Goal: Task Accomplishment & Management: Manage account settings

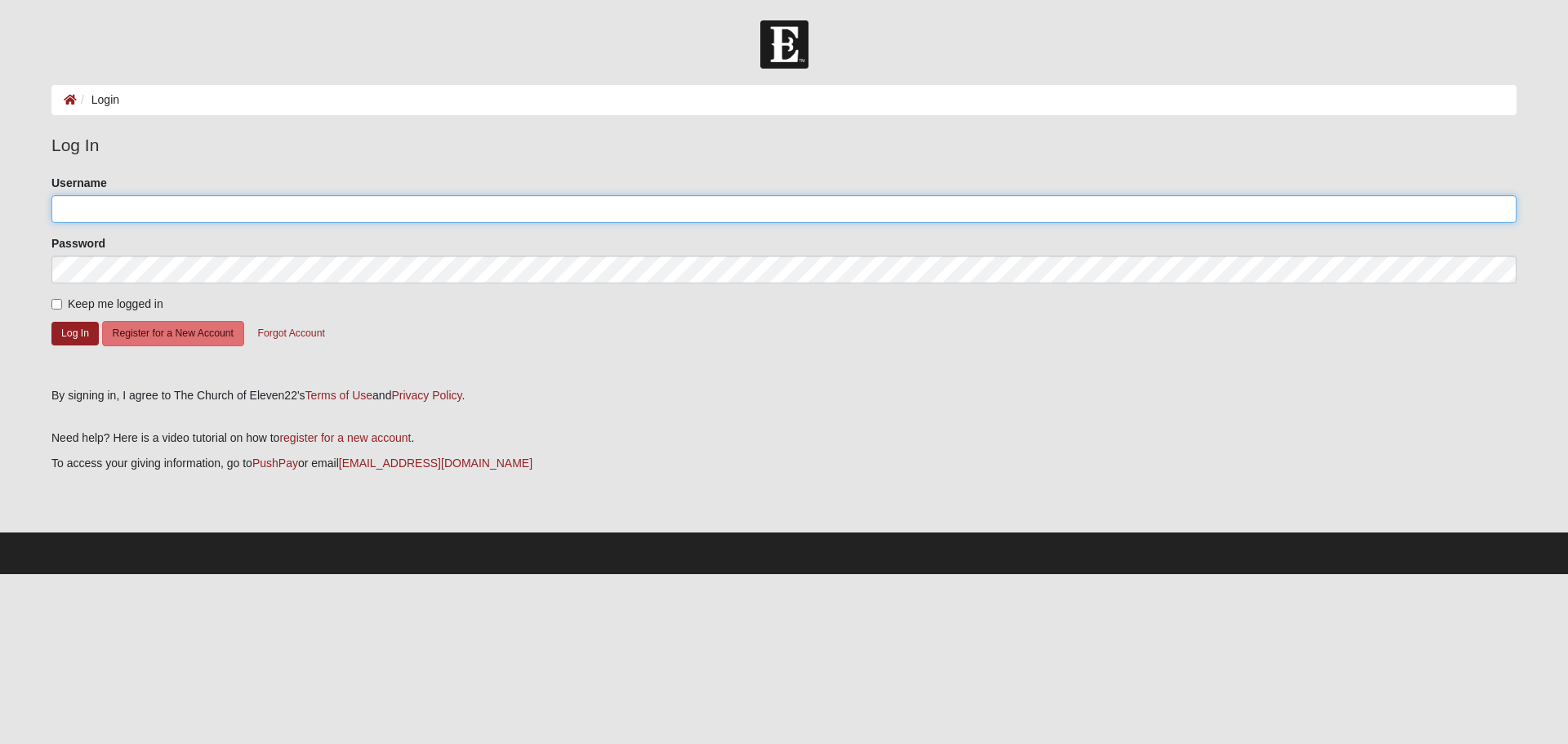
click at [75, 205] on input "Username" at bounding box center [784, 210] width 1465 height 28
type input "pab04#@comcast.net"
click at [58, 301] on input "Keep me logged in" at bounding box center [57, 304] width 11 height 11
checkbox input "true"
click at [62, 329] on button "Log In" at bounding box center [75, 334] width 48 height 24
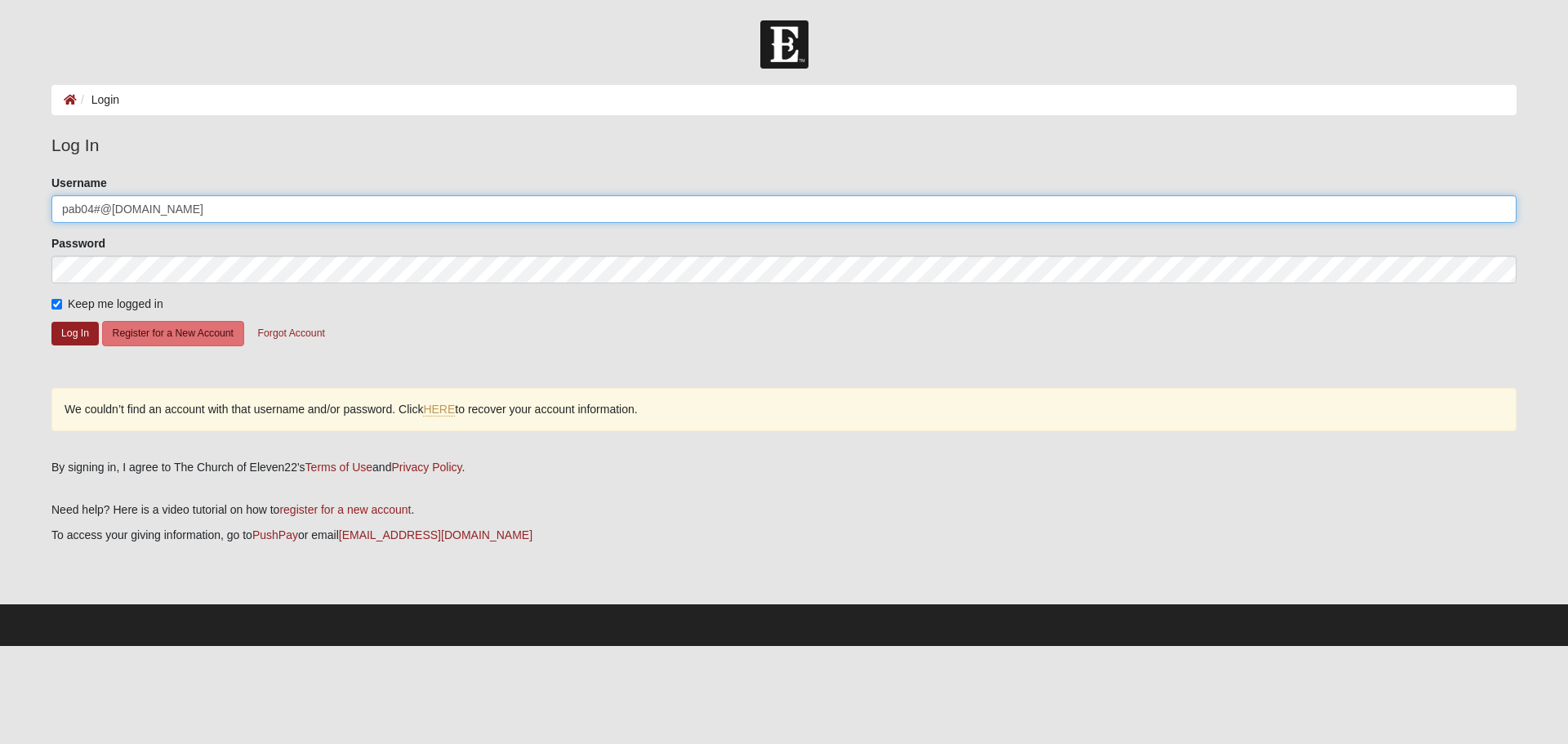
click at [98, 205] on input "pab04#@comcast.net" at bounding box center [784, 210] width 1465 height 28
click at [70, 331] on button "Log In" at bounding box center [75, 334] width 48 height 24
click at [93, 210] on input "pab0404@comcast.net" at bounding box center [784, 210] width 1465 height 28
type input "pab04@comcast.net"
click at [75, 331] on button "Log In" at bounding box center [75, 334] width 48 height 24
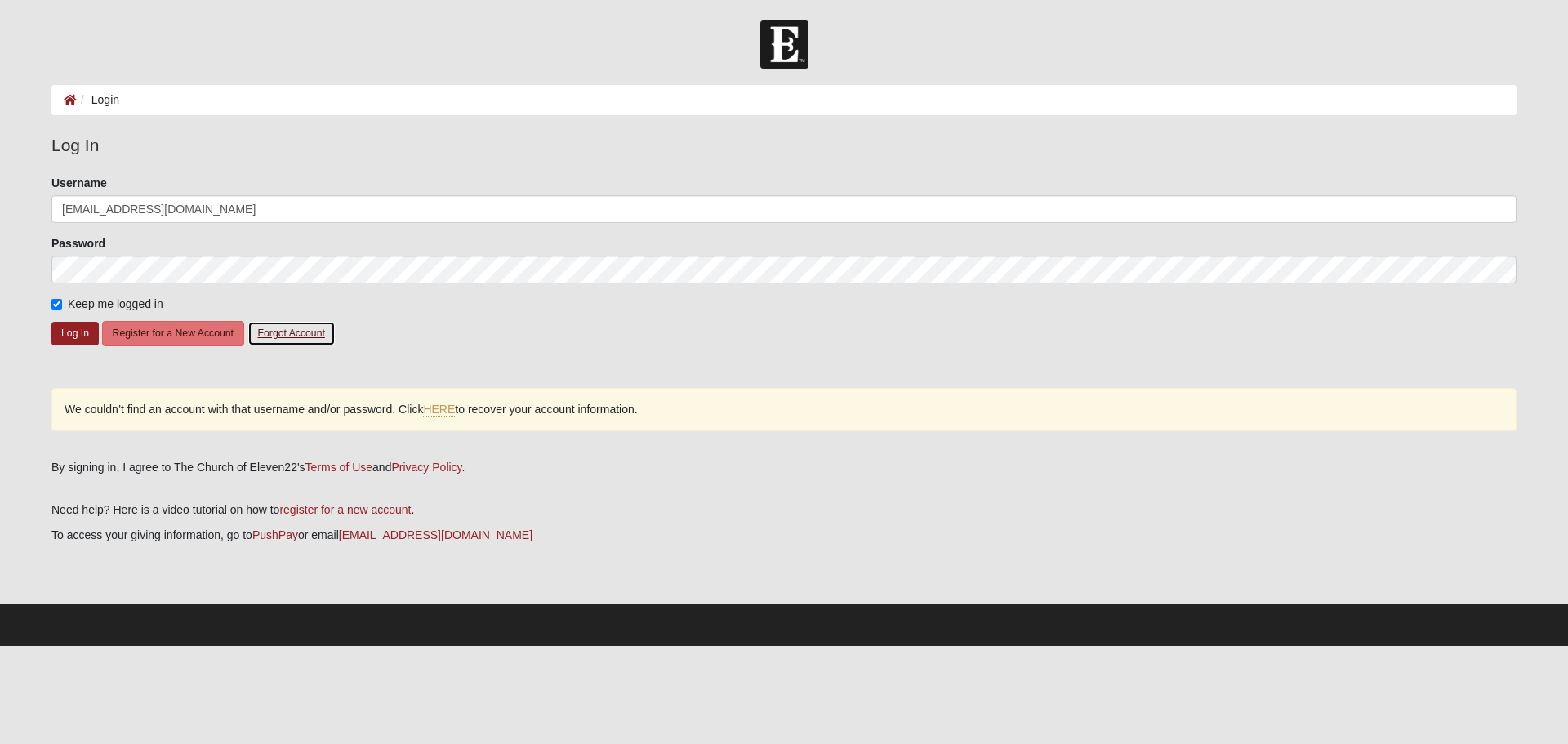
click at [287, 330] on button "Forgot Account" at bounding box center [291, 333] width 88 height 25
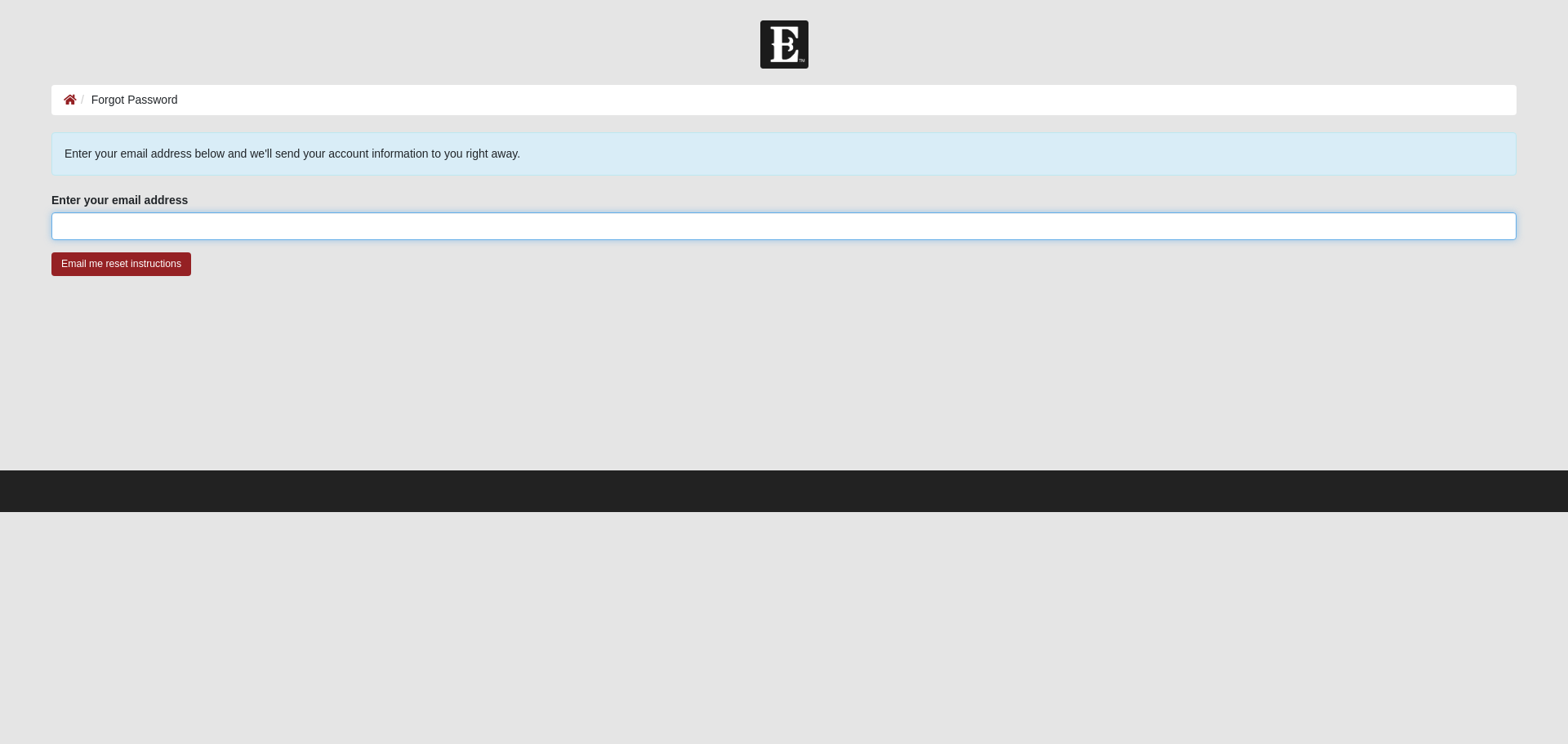
click at [154, 226] on input "Enter your email address" at bounding box center [784, 226] width 1465 height 28
type input "[EMAIL_ADDRESS][DOMAIN_NAME]"
click at [144, 259] on input "Email me reset instructions" at bounding box center [121, 264] width 140 height 24
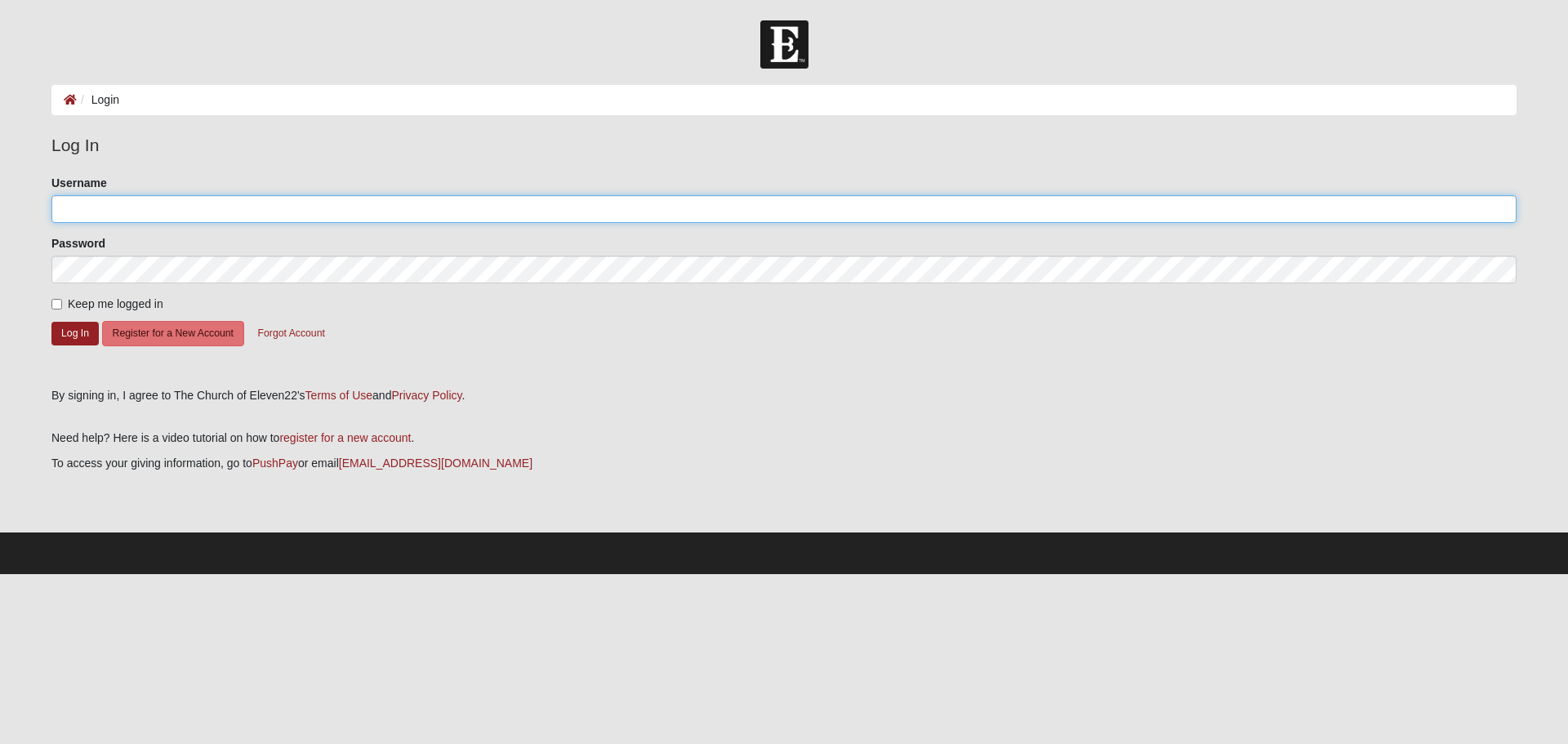
click at [125, 210] on input "Username" at bounding box center [784, 210] width 1465 height 28
type input "Pattibrown4"
click at [80, 331] on button "Log In" at bounding box center [75, 334] width 48 height 24
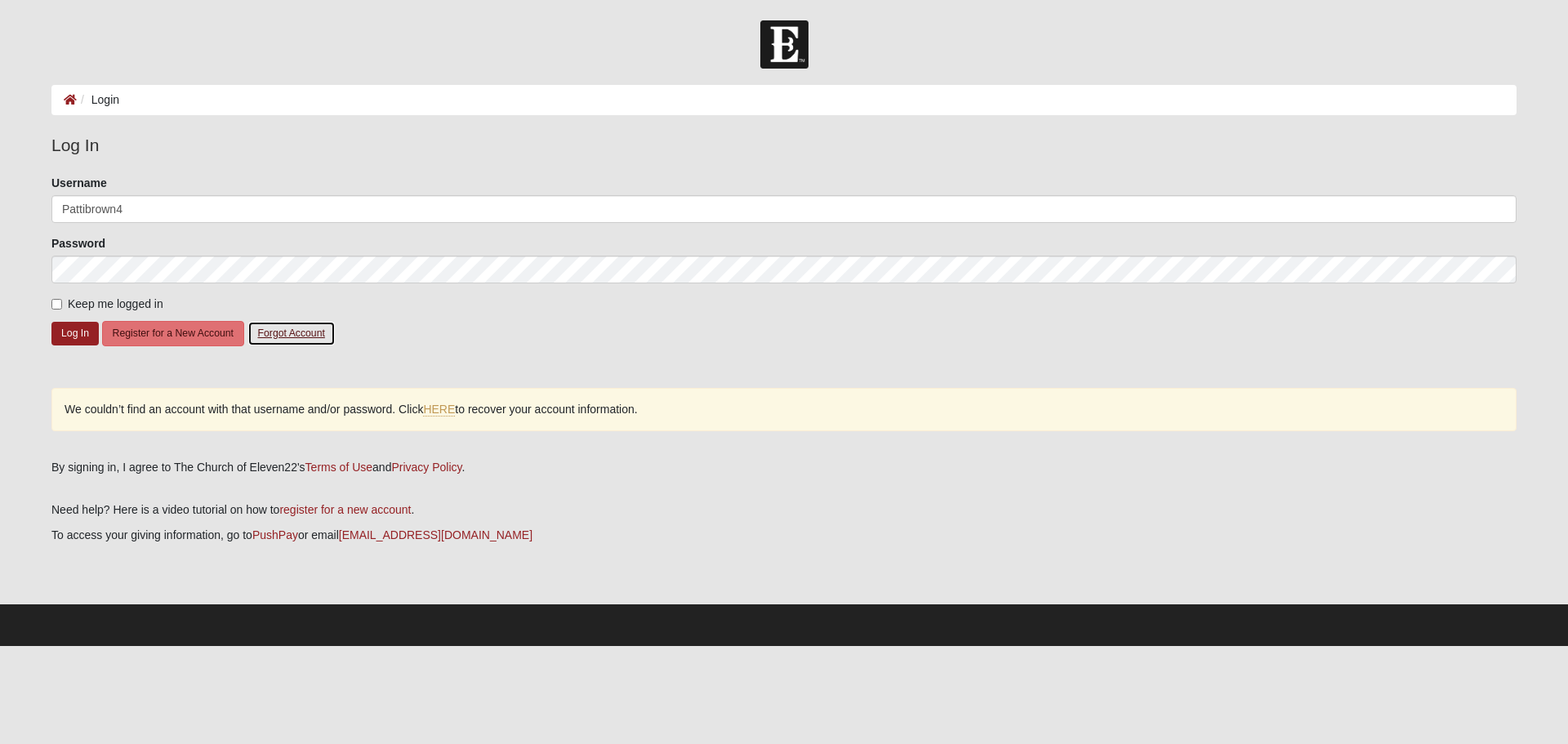
click at [306, 333] on button "Forgot Account" at bounding box center [291, 333] width 88 height 25
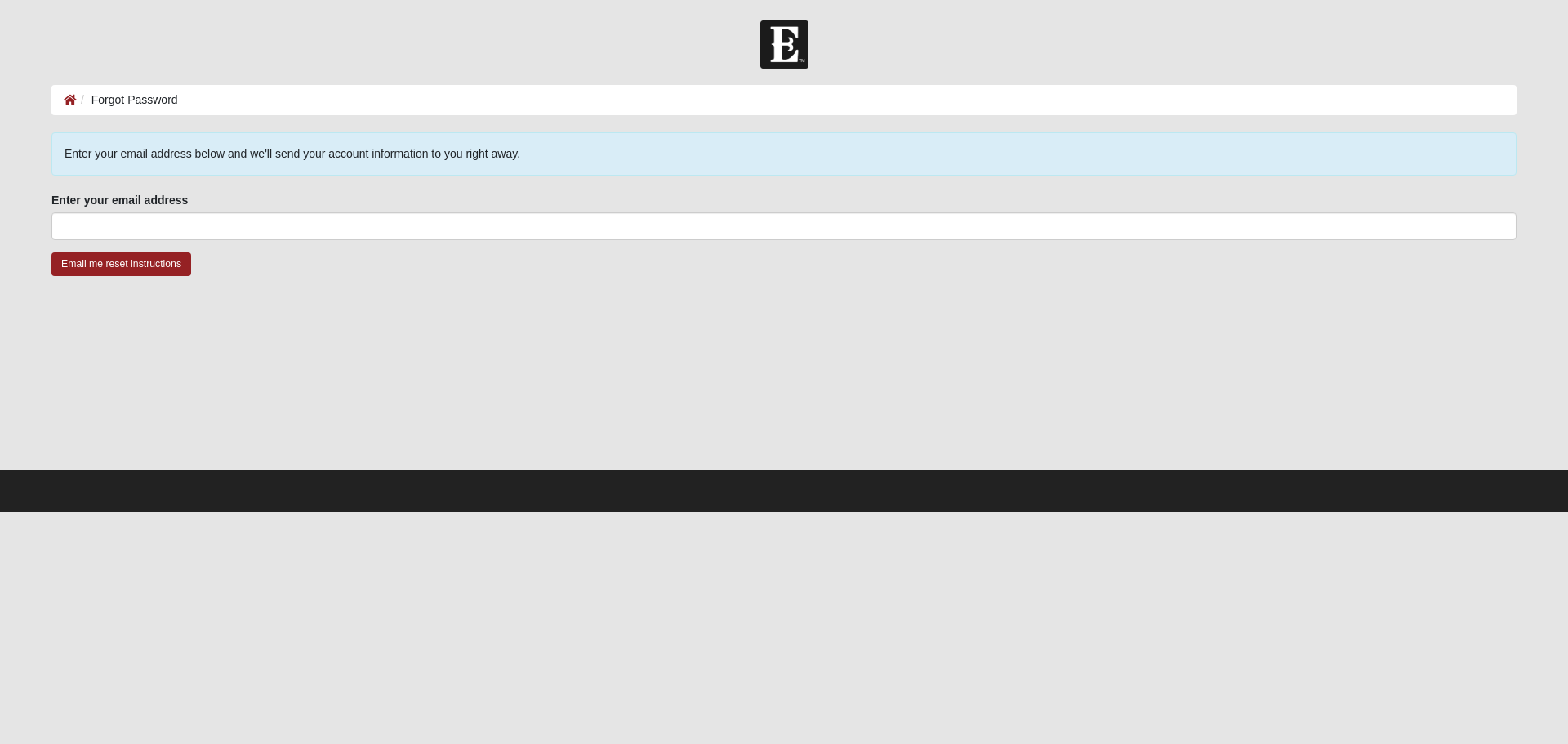
click at [123, 104] on li "Forgot Password" at bounding box center [127, 99] width 101 height 17
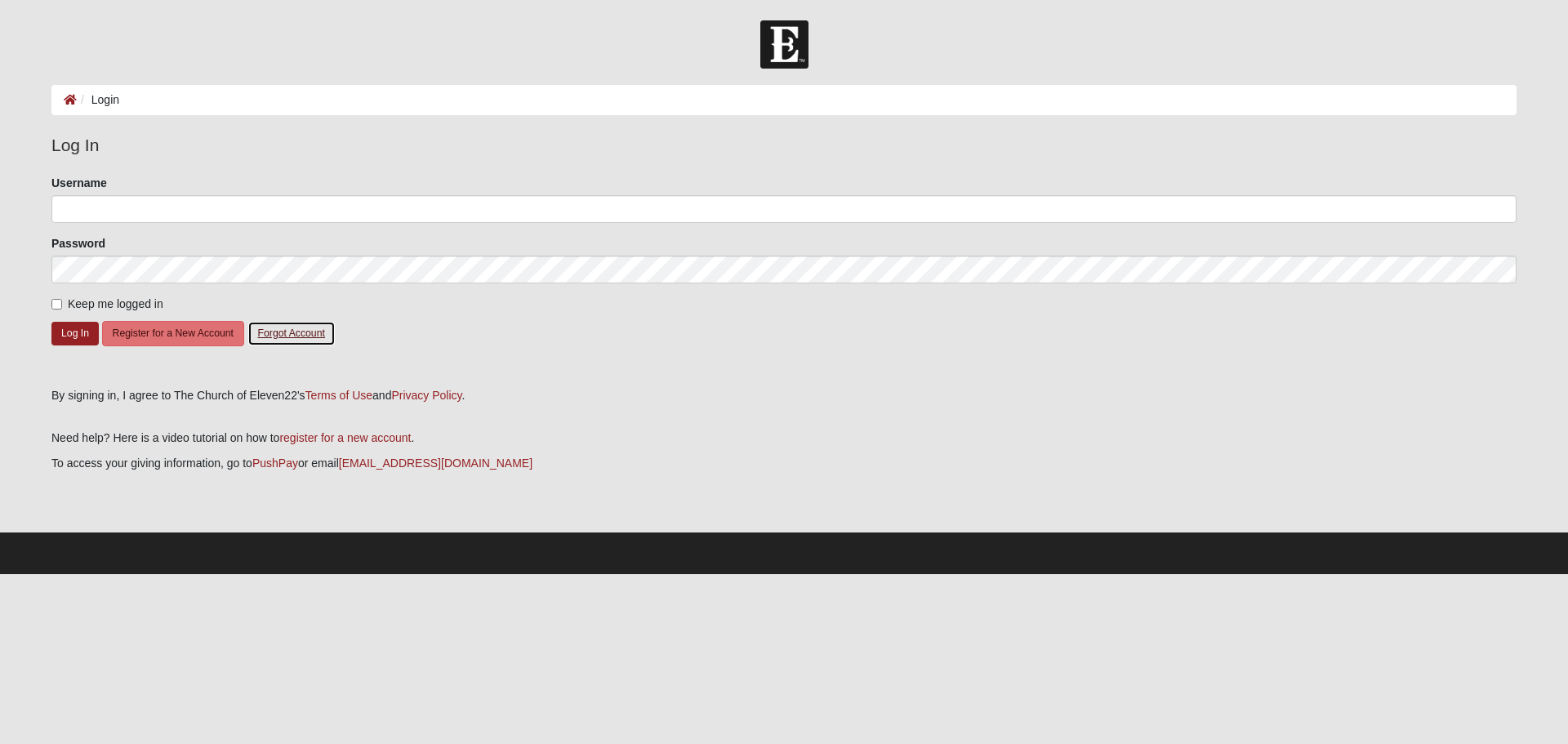
click at [292, 333] on button "Forgot Account" at bounding box center [291, 333] width 88 height 25
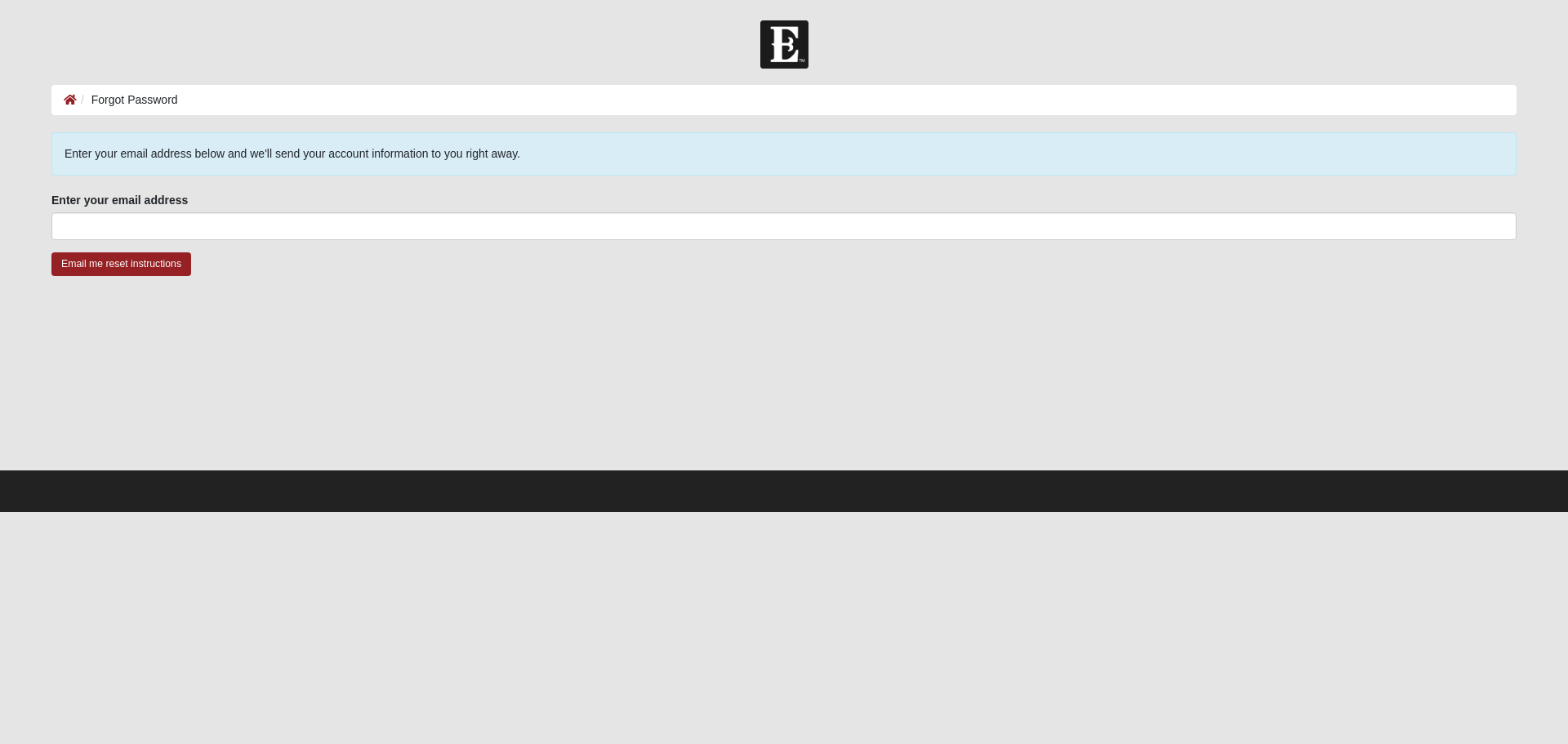
click at [97, 100] on li "Forgot Password" at bounding box center [127, 99] width 101 height 17
click at [104, 94] on li "Forgot Password" at bounding box center [127, 99] width 101 height 17
click at [71, 98] on icon at bounding box center [70, 100] width 13 height 12
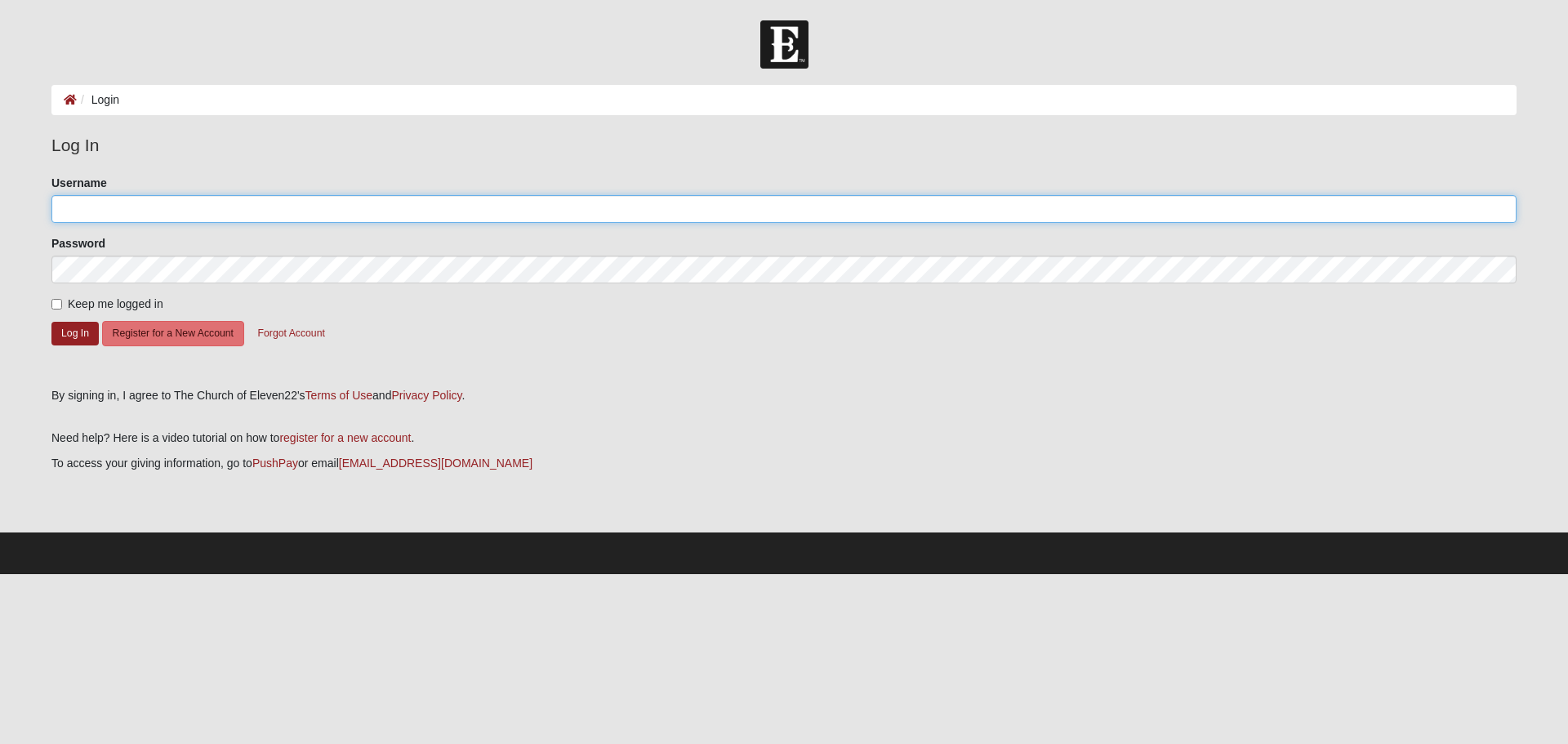
click at [109, 207] on input "Username" at bounding box center [784, 210] width 1465 height 28
type input "pattibrown4"
click at [70, 329] on button "Log In" at bounding box center [75, 334] width 48 height 24
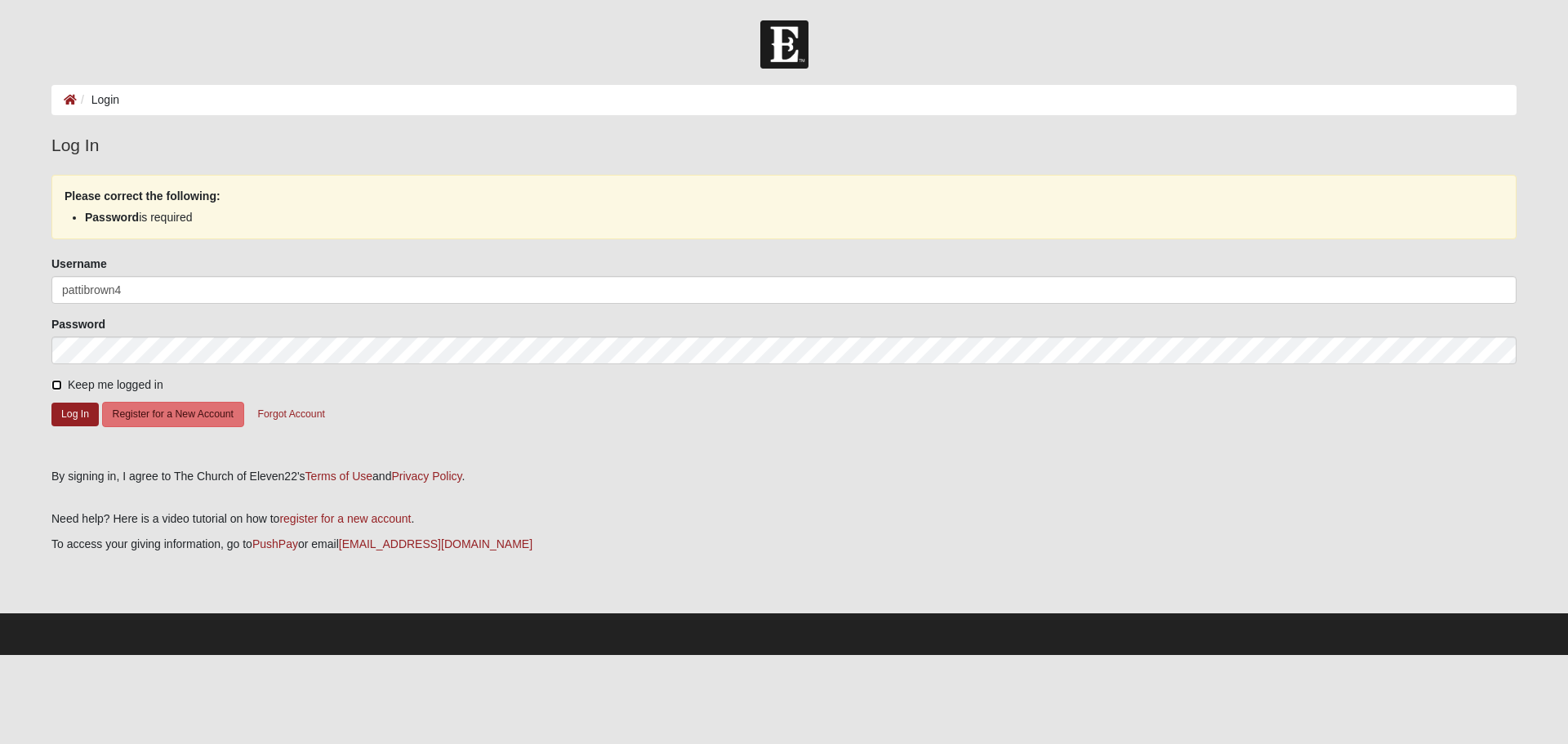
click at [56, 388] on input "Keep me logged in" at bounding box center [57, 384] width 11 height 11
checkbox input "true"
click at [67, 407] on button "Log In" at bounding box center [75, 414] width 48 height 24
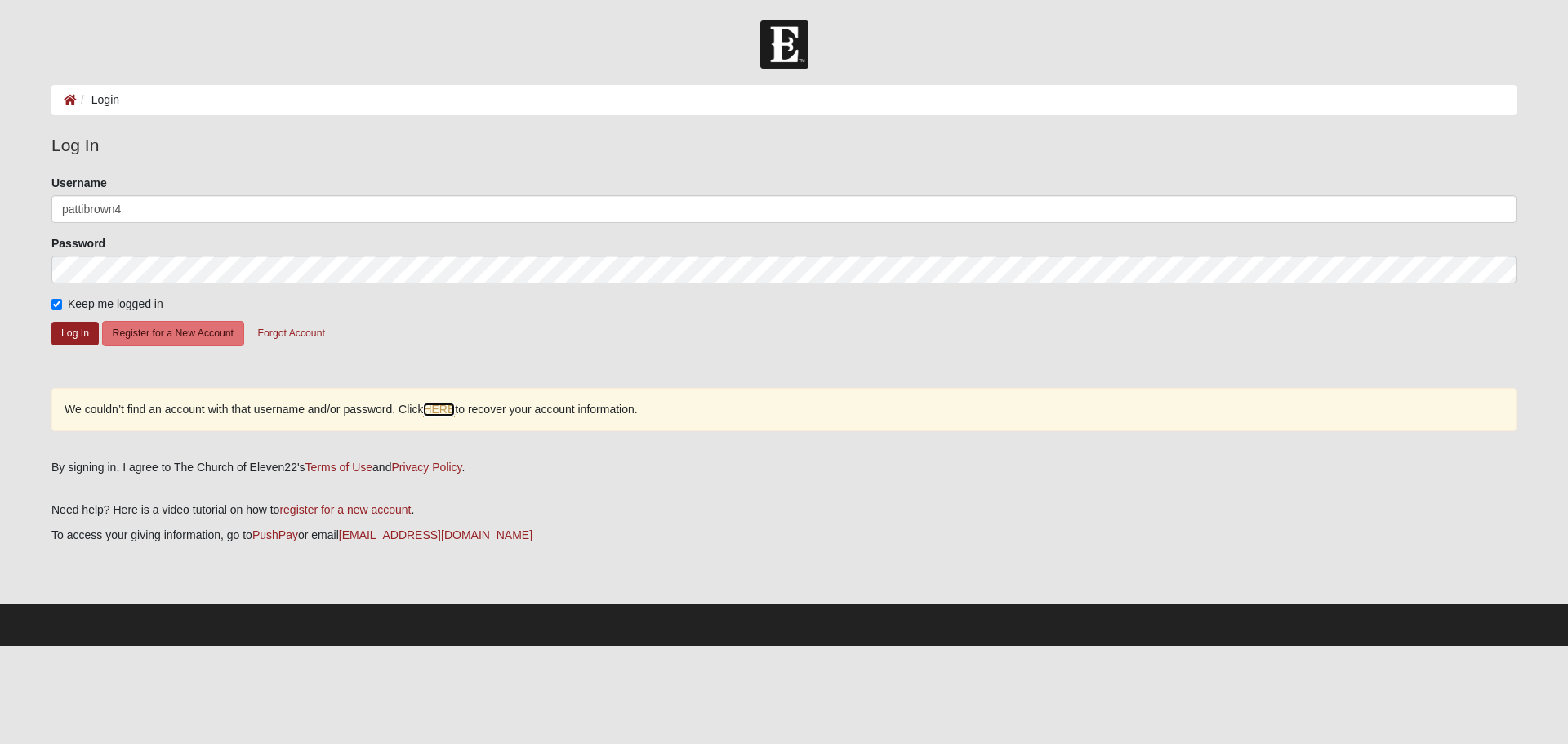
click at [437, 410] on link "HERE" at bounding box center [439, 409] width 32 height 14
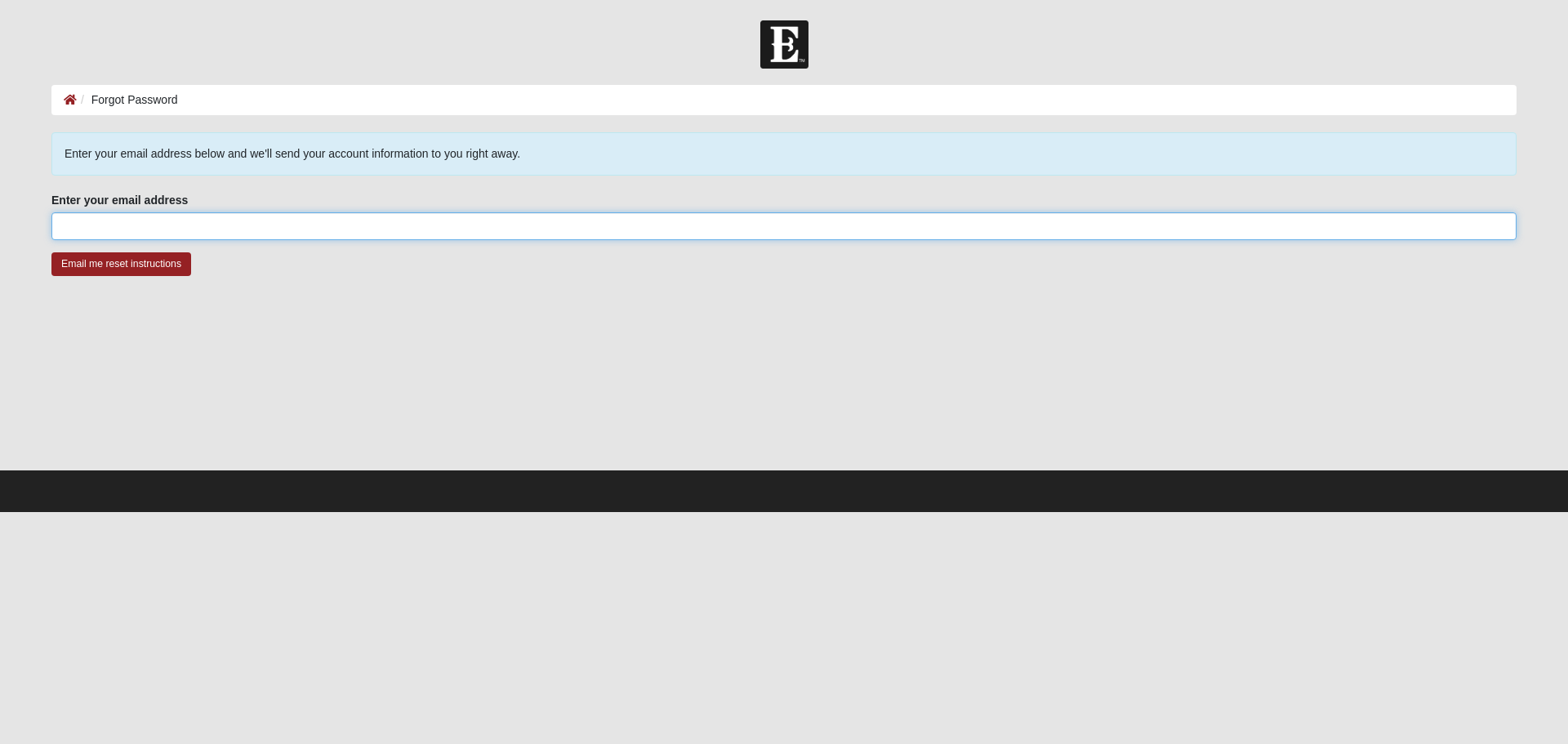
click at [93, 227] on input "Enter your email address" at bounding box center [784, 226] width 1465 height 28
type input "Pab04@comcast.net"
click at [139, 261] on input "Email me reset instructions" at bounding box center [121, 264] width 140 height 24
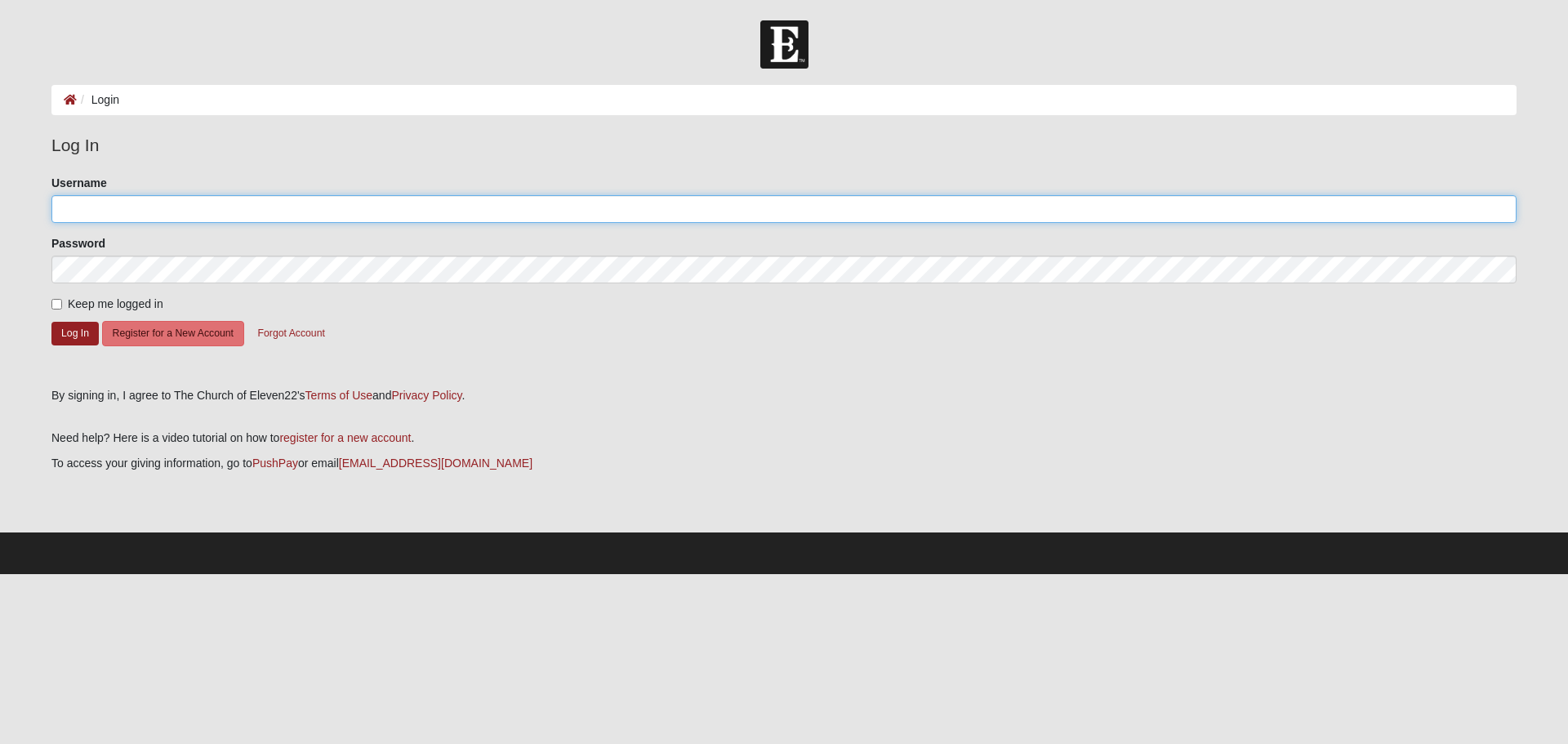
click at [86, 212] on input "Username" at bounding box center [784, 210] width 1465 height 28
type input "P"
type input "Pattibrown4"
click at [61, 301] on input "Keep me logged in" at bounding box center [57, 304] width 11 height 11
checkbox input "true"
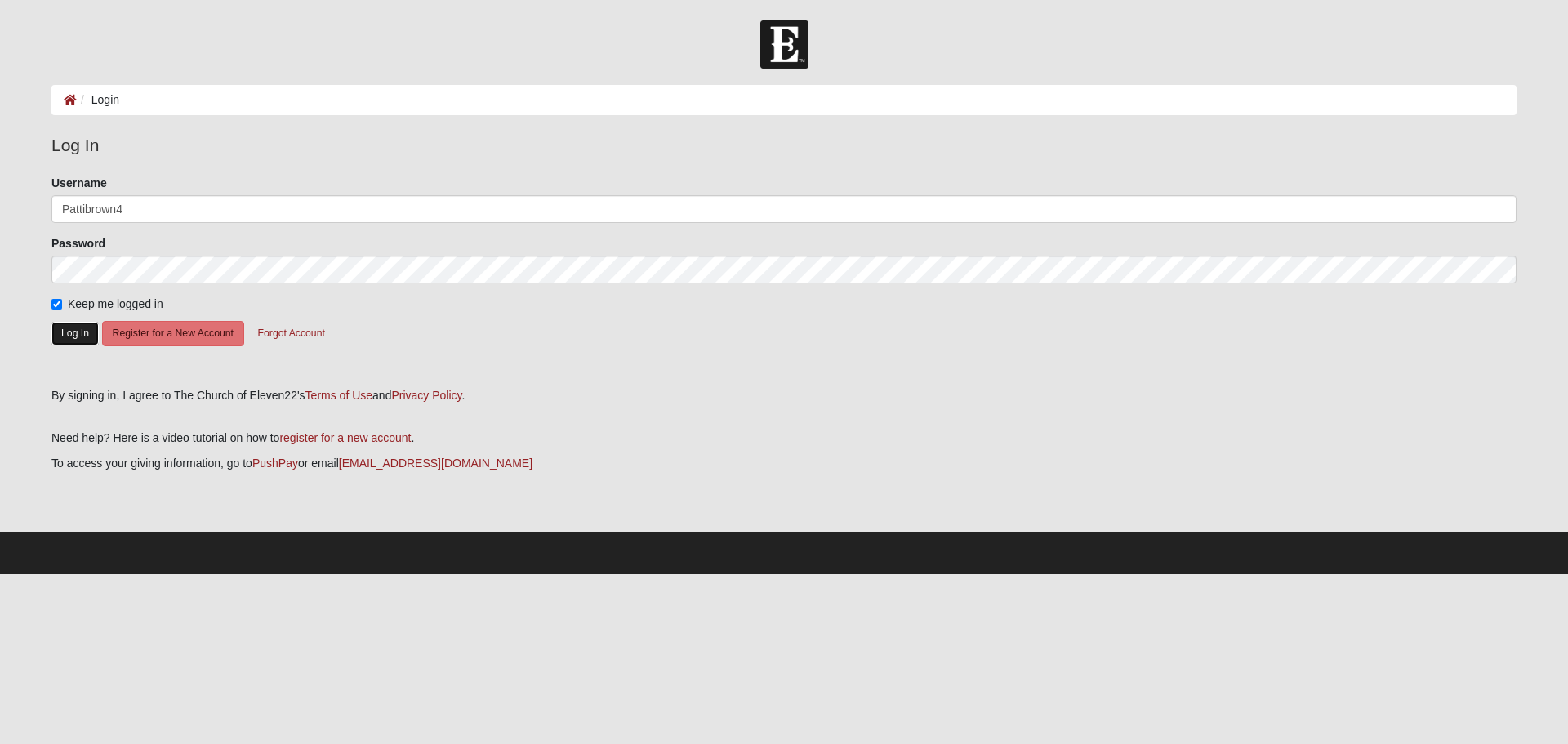
click at [62, 327] on button "Log In" at bounding box center [75, 334] width 48 height 24
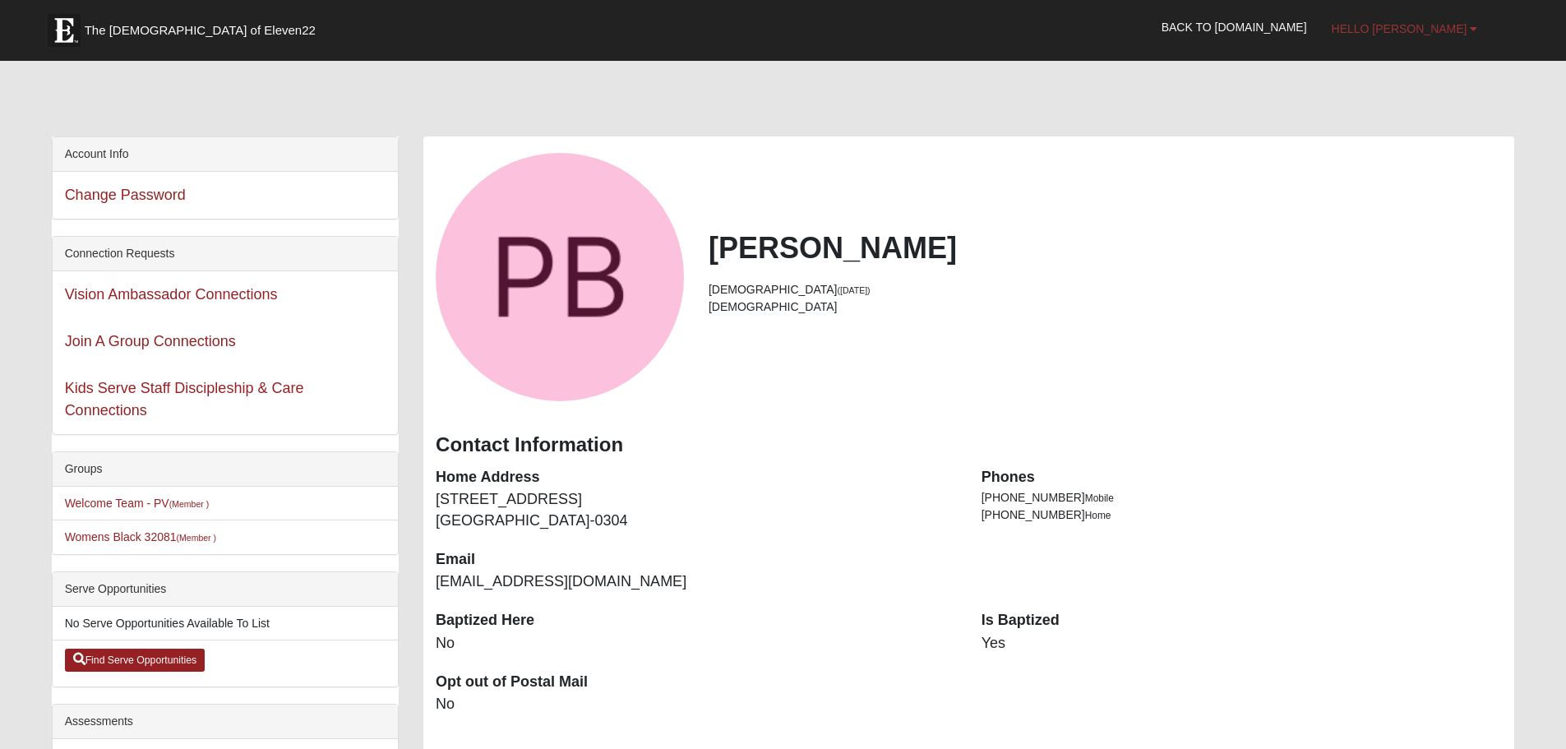
click at [1457, 24] on span "Hello [PERSON_NAME]" at bounding box center [1400, 28] width 136 height 13
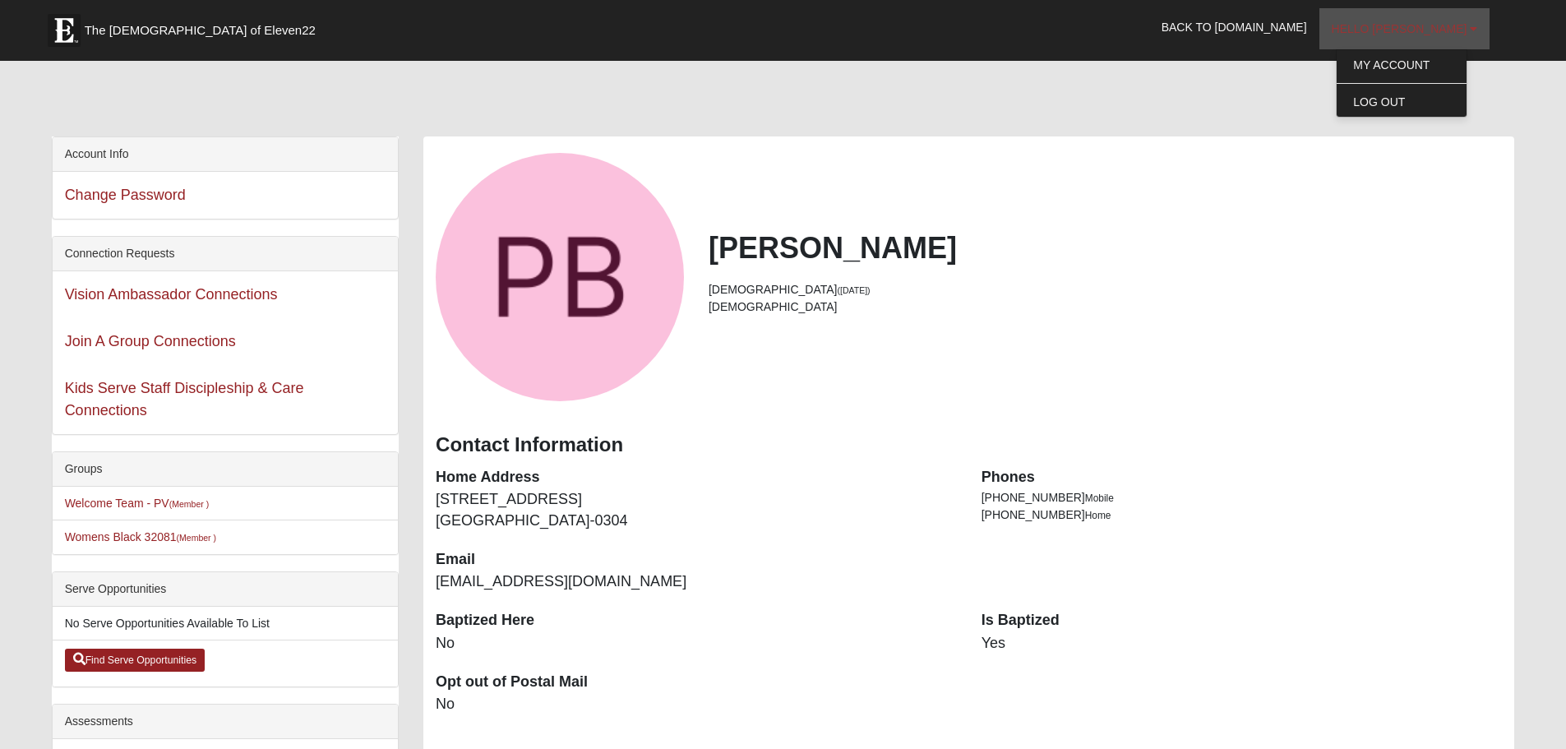
click at [1457, 24] on span "Hello [PERSON_NAME]" at bounding box center [1400, 28] width 136 height 13
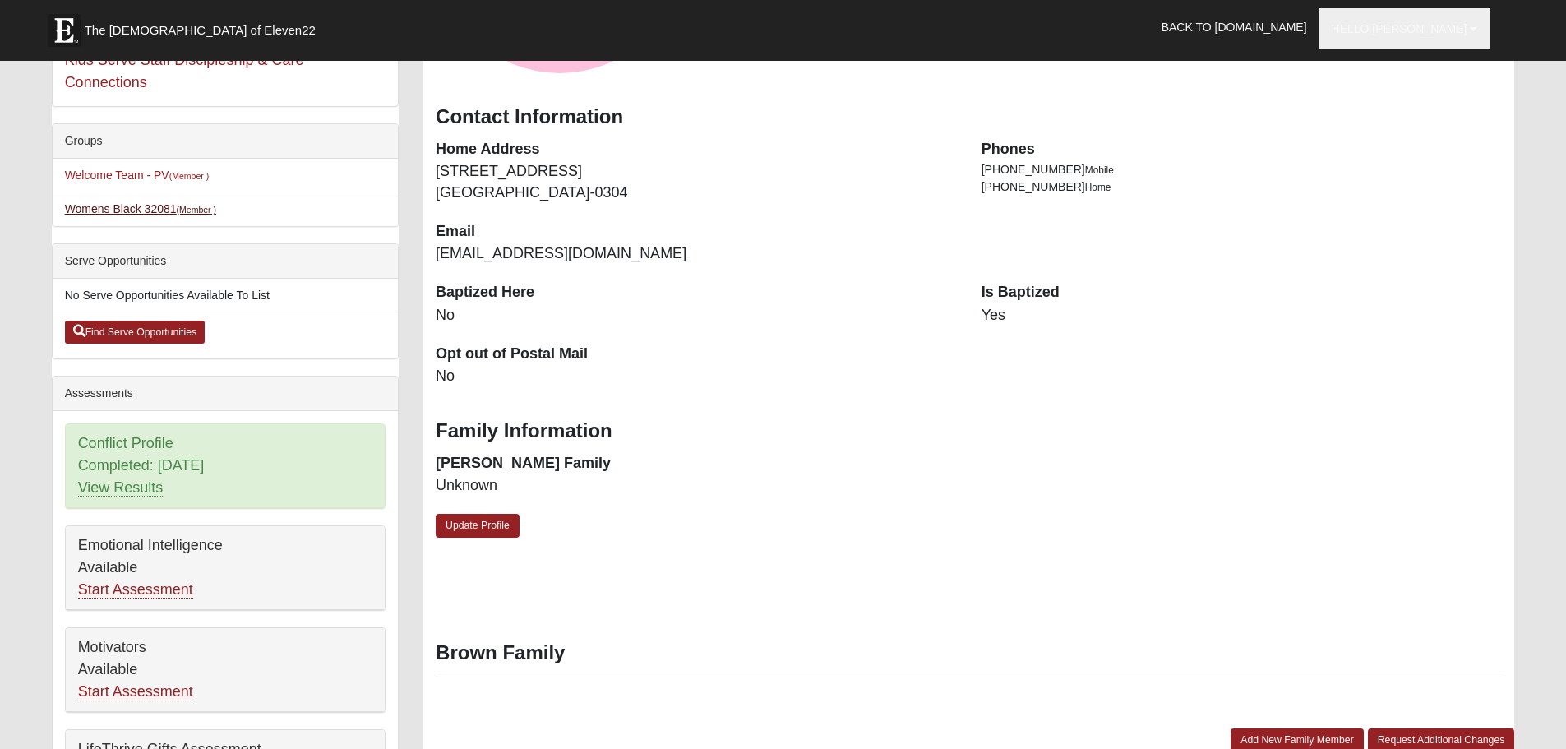
scroll to position [329, 0]
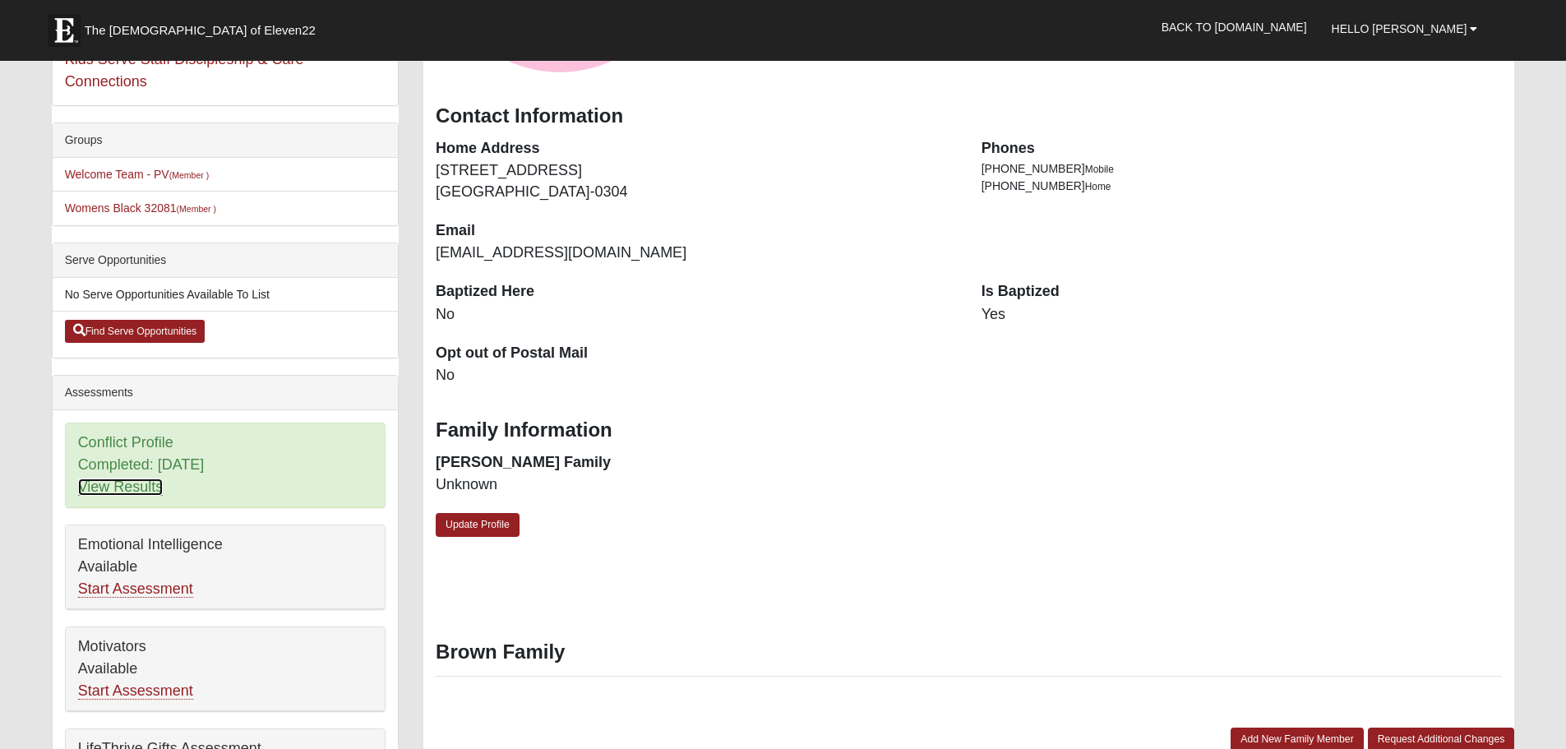
click at [146, 492] on link "View Results" at bounding box center [121, 487] width 86 height 17
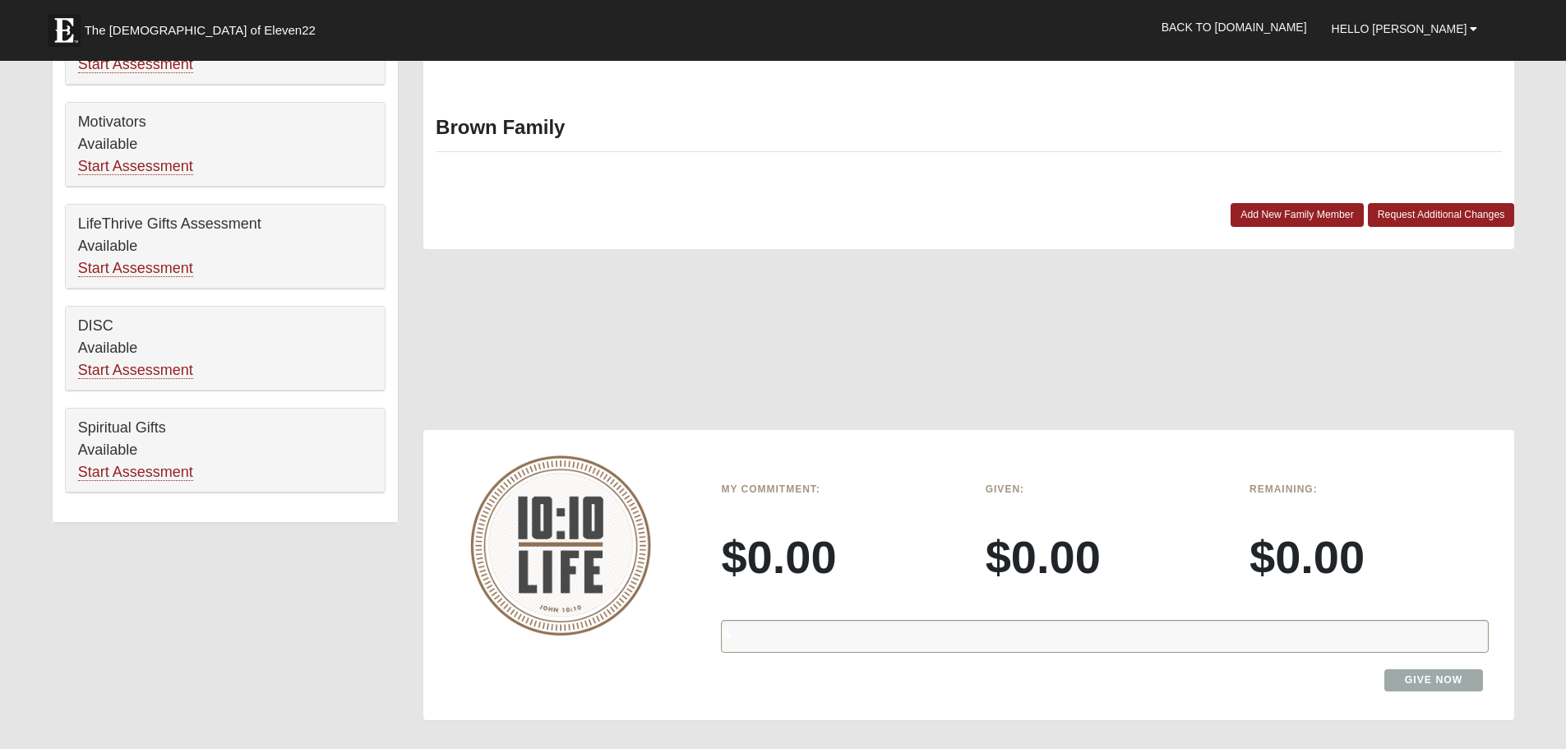
scroll to position [1022, 0]
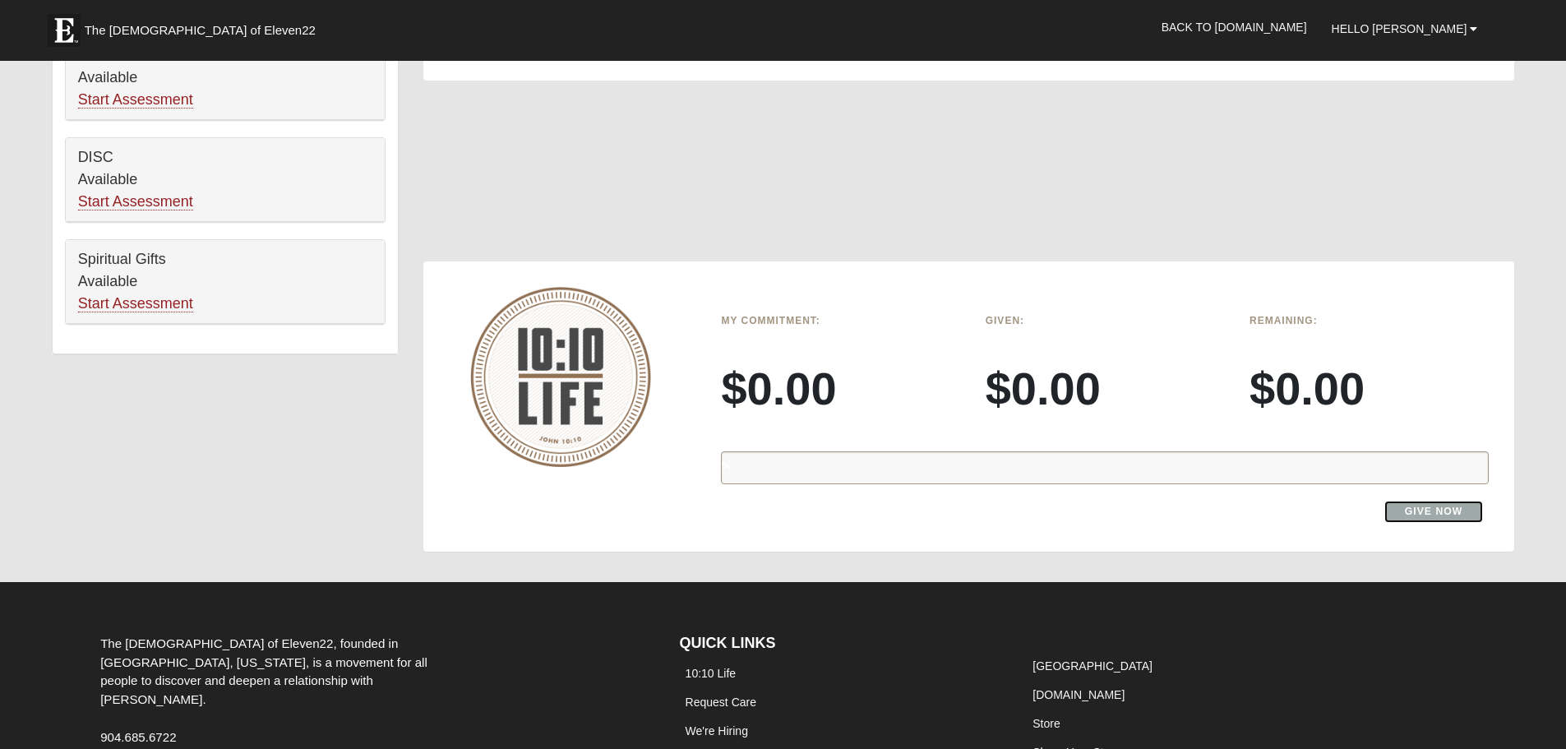
click at [1444, 507] on link "Give Now" at bounding box center [1434, 512] width 99 height 22
